Goal: Task Accomplishment & Management: Use online tool/utility

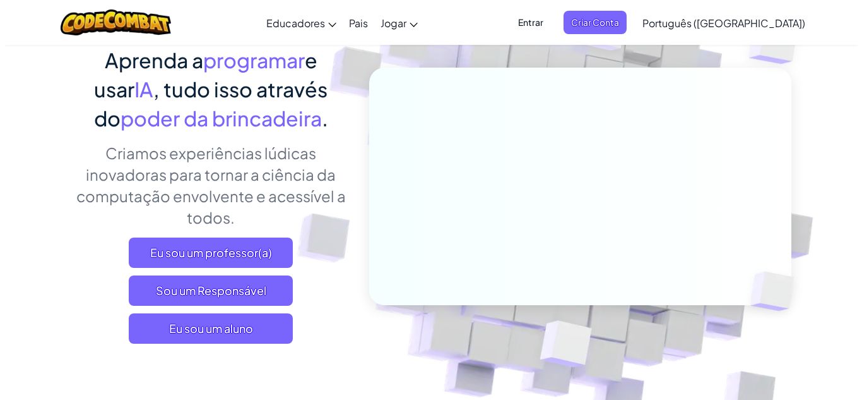
scroll to position [126, 0]
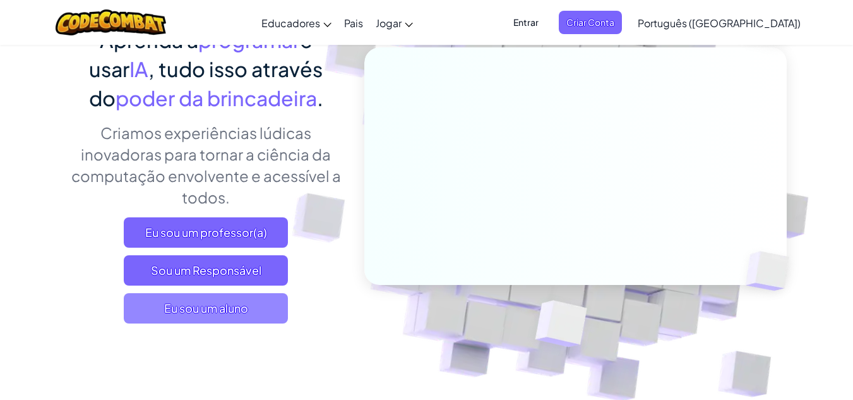
click at [225, 309] on font "Eu sou um aluno" at bounding box center [206, 307] width 84 height 15
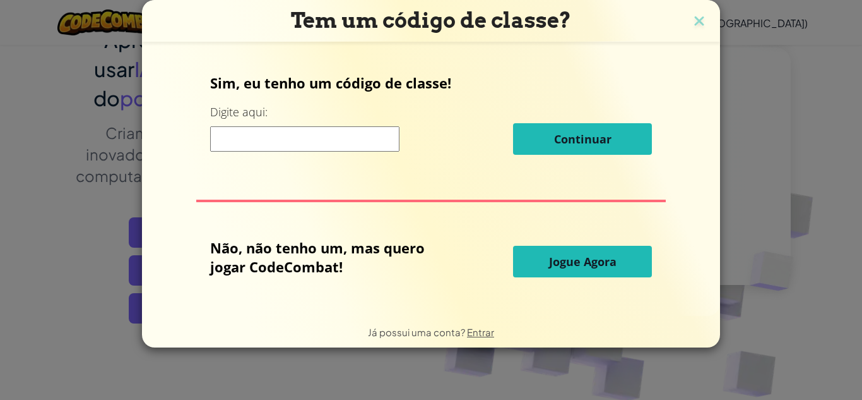
click at [278, 144] on input at bounding box center [304, 138] width 189 height 25
click at [624, 272] on button "Jogue Agora" at bounding box center [582, 262] width 139 height 32
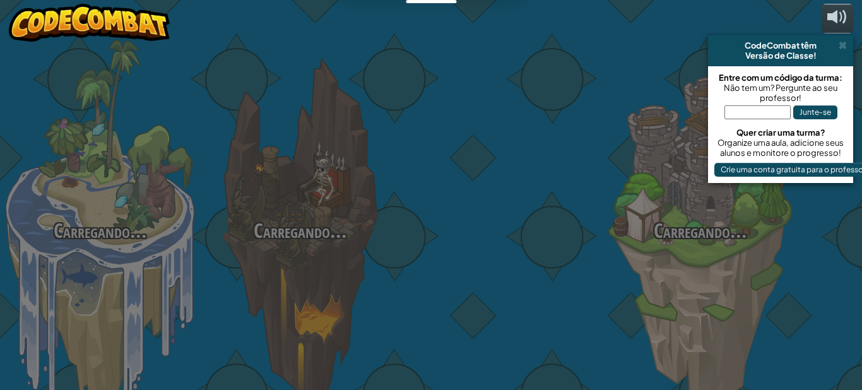
select select "pt-BR"
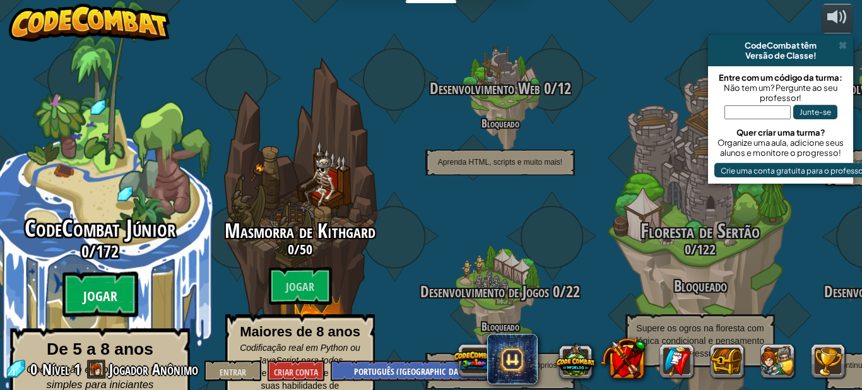
click at [97, 272] on btn "Jogar" at bounding box center [100, 294] width 76 height 45
select select "pt-BR"
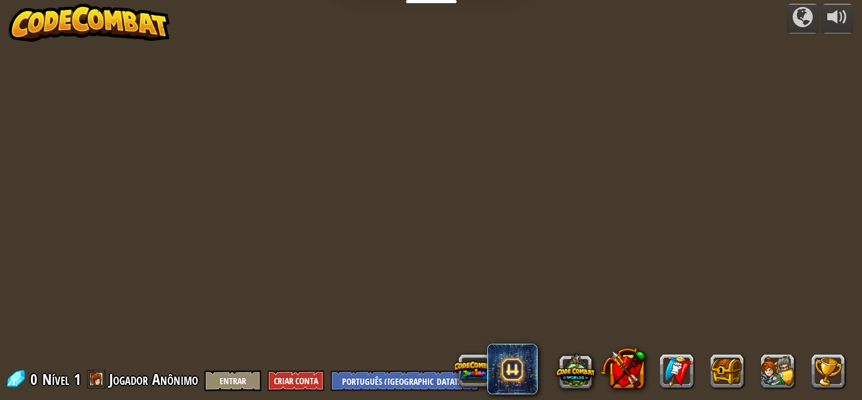
select select "pt-BR"
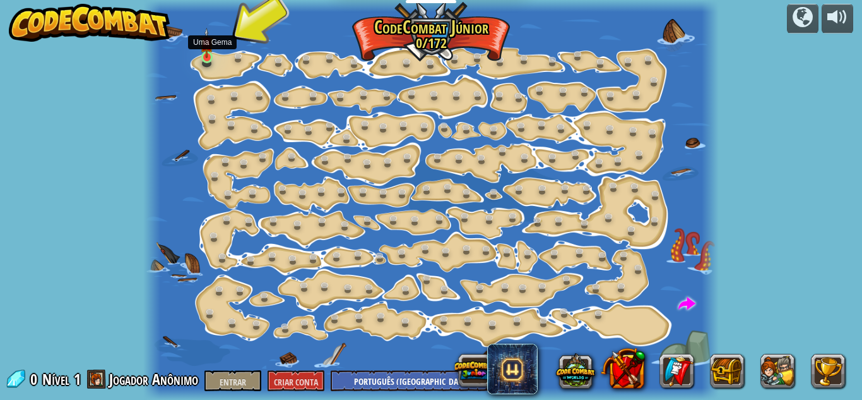
click at [213, 56] on img at bounding box center [206, 43] width 13 height 30
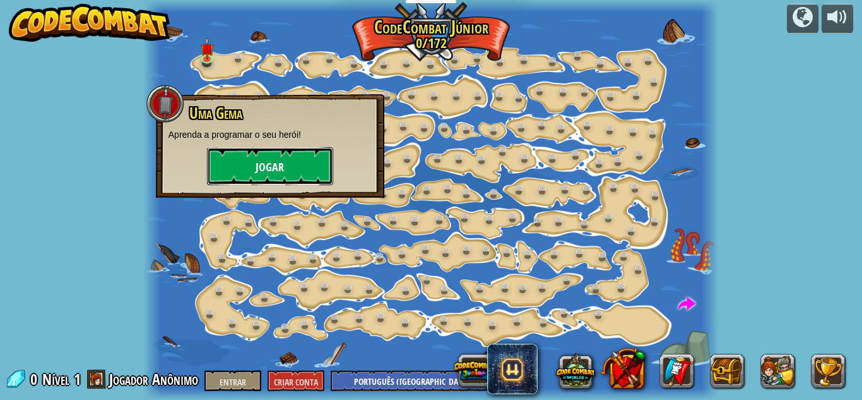
click at [253, 155] on button "Jogar" at bounding box center [270, 166] width 126 height 38
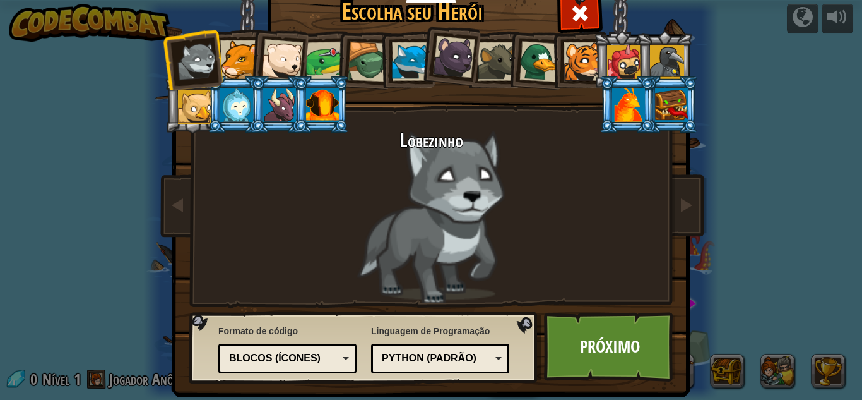
click at [403, 350] on div "Python (Padrão)" at bounding box center [440, 358] width 122 height 20
click at [406, 328] on div "Linguagem de Programação Python (Padrão) JavaScript Lua C++ Java (Experimental)…" at bounding box center [440, 348] width 138 height 55
click at [312, 352] on div "Blocos (Ícones)" at bounding box center [283, 358] width 109 height 15
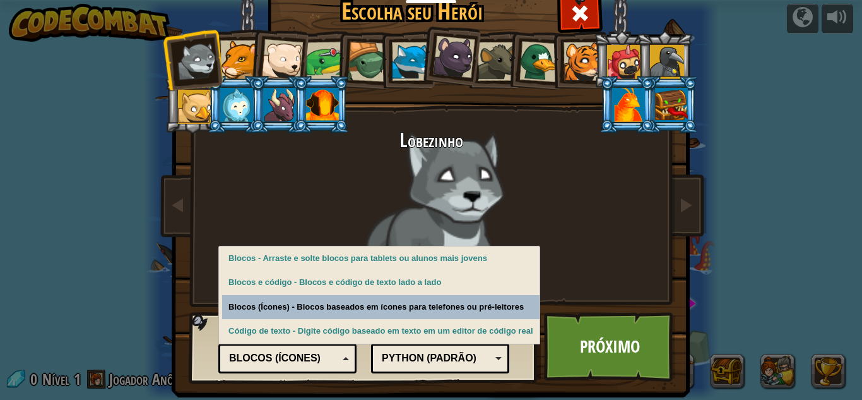
click at [147, 287] on div "Escolha seu Herói 0 Lobezinho Pantera Filhote de Urso Polar Sapo Tartaruga Rapo…" at bounding box center [431, 200] width 862 height 400
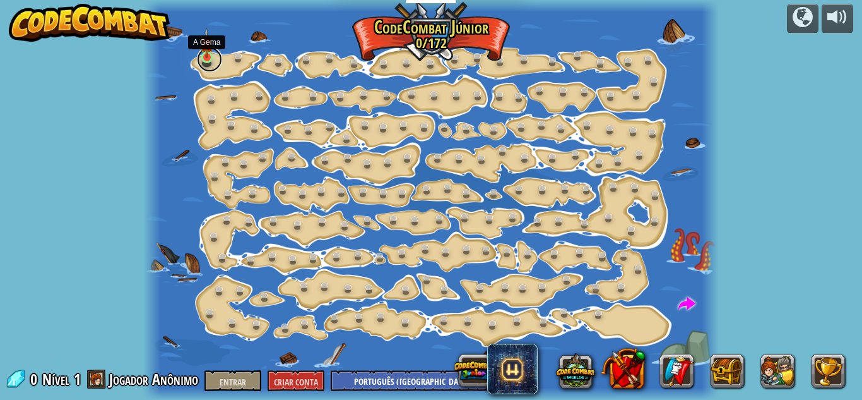
click at [201, 59] on link at bounding box center [209, 59] width 25 height 25
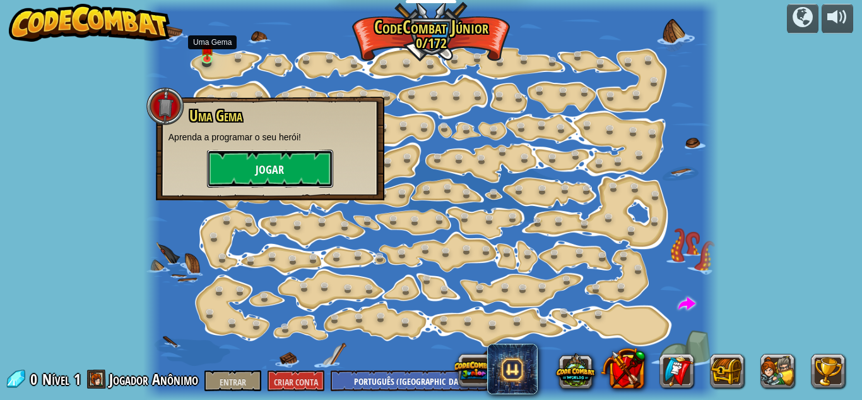
click at [257, 157] on button "Jogar" at bounding box center [270, 169] width 126 height 38
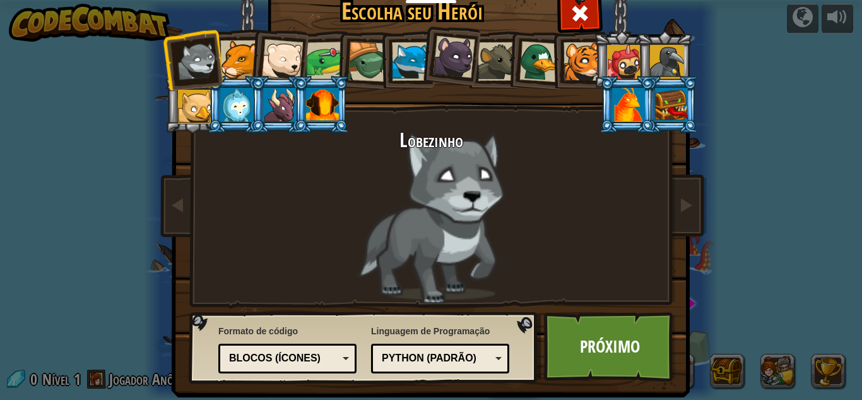
click at [550, 64] on li at bounding box center [578, 59] width 57 height 57
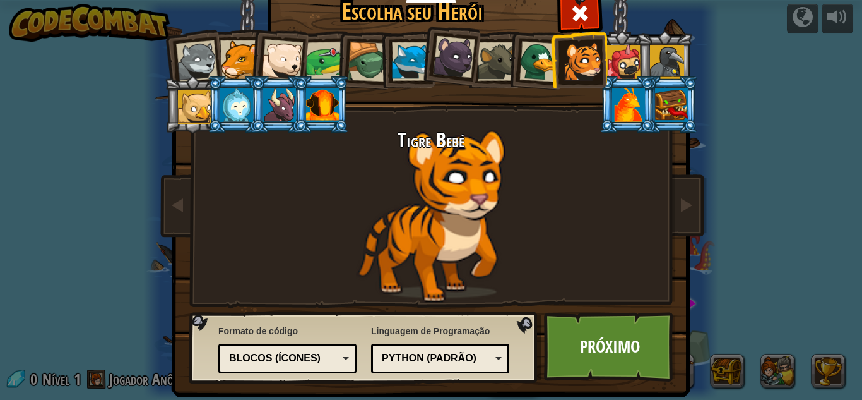
click at [535, 54] on div at bounding box center [540, 61] width 41 height 41
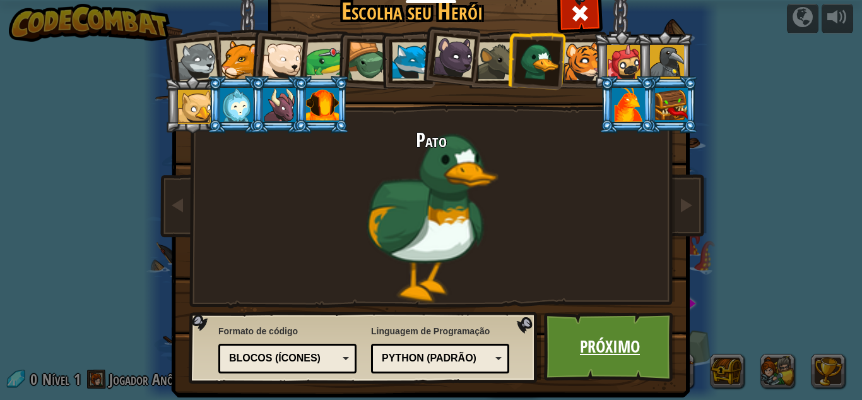
click at [593, 364] on link "Próximo" at bounding box center [610, 346] width 132 height 69
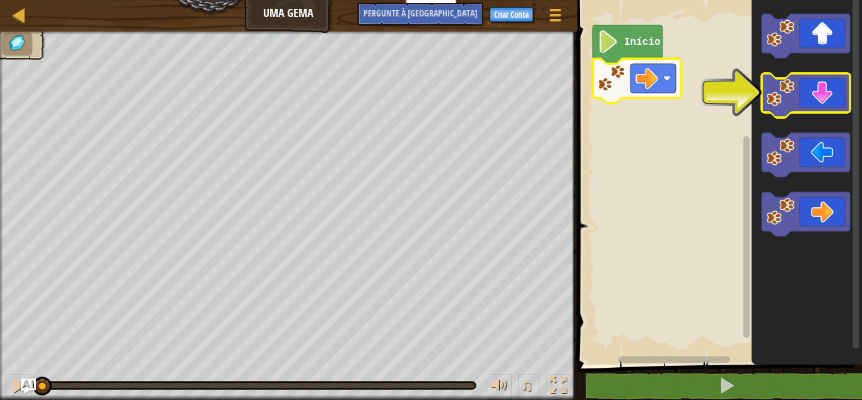
click at [803, 96] on icon "Espaço de trabalho do Blockly" at bounding box center [806, 95] width 88 height 44
